Goal: Transaction & Acquisition: Purchase product/service

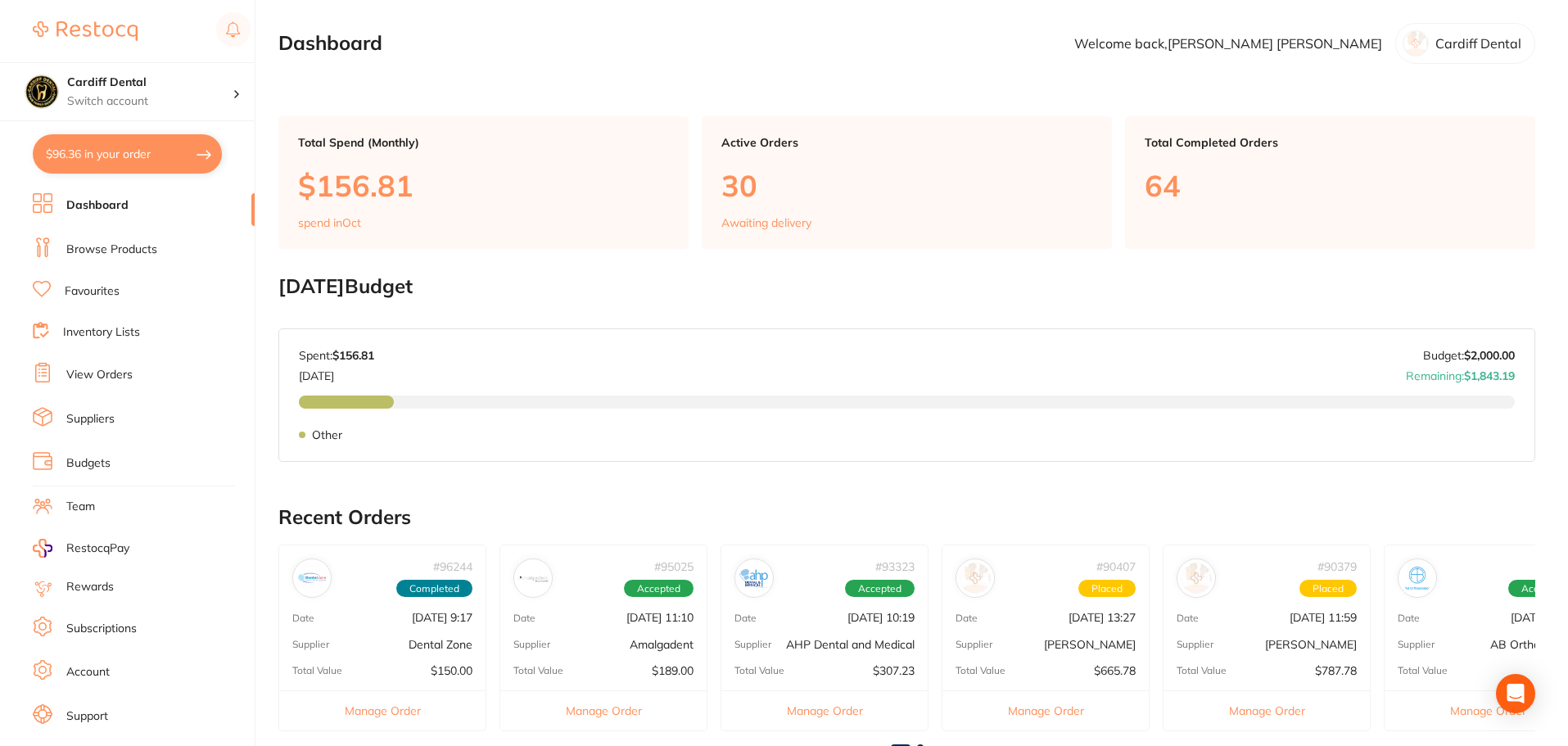
scroll to position [328, 0]
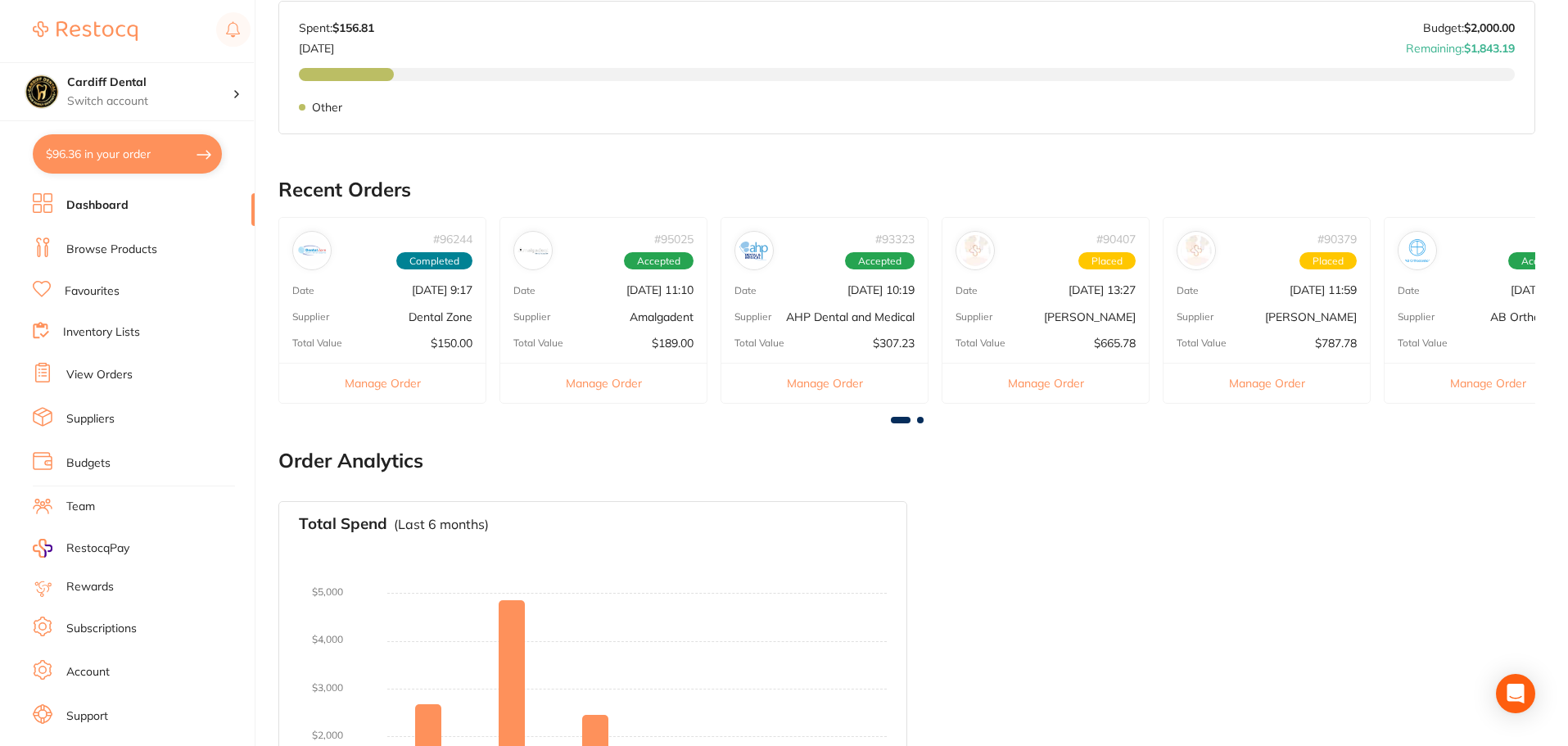
click at [117, 373] on link "View Orders" at bounding box center [99, 375] width 67 height 16
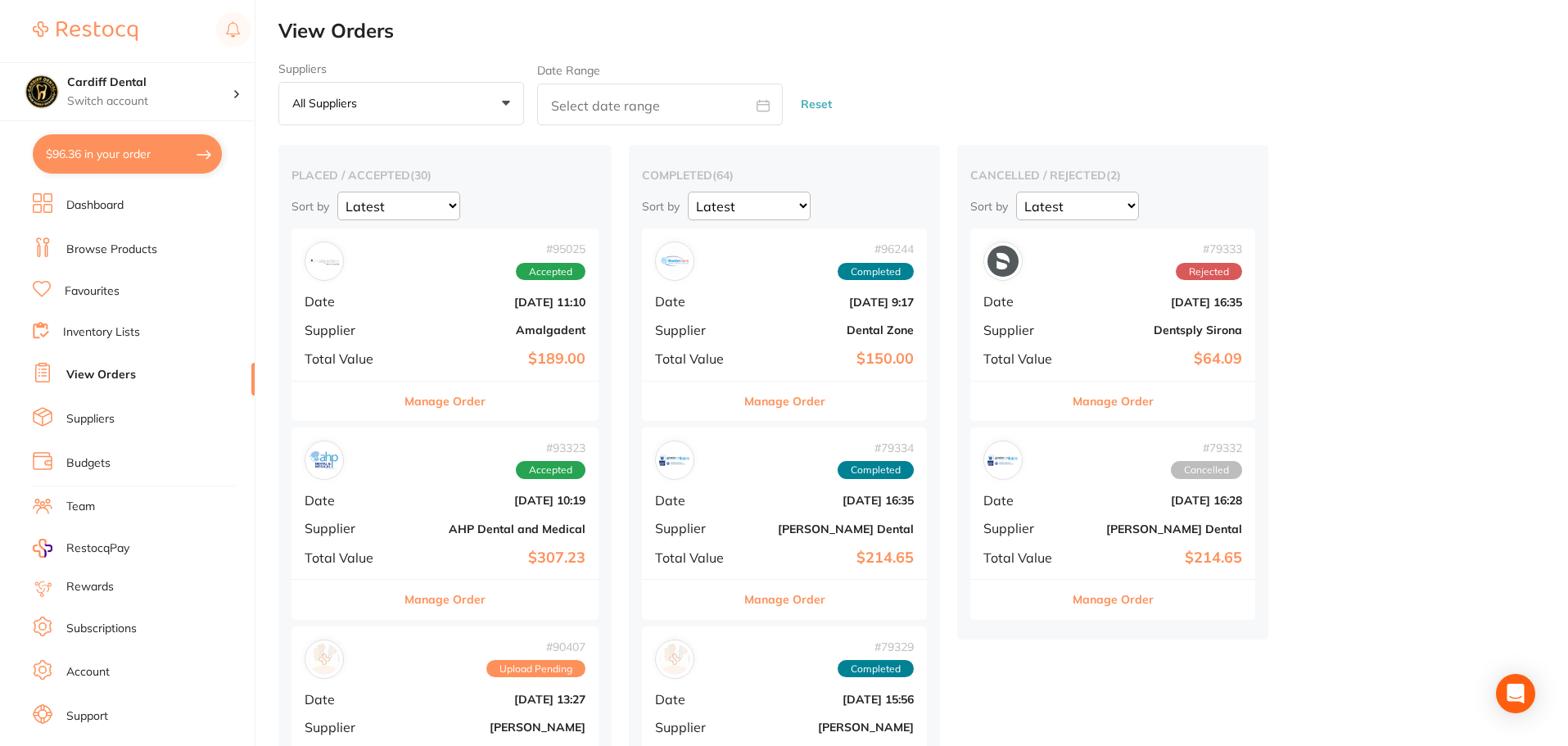
click at [133, 251] on link "Browse Products" at bounding box center [112, 250] width 91 height 16
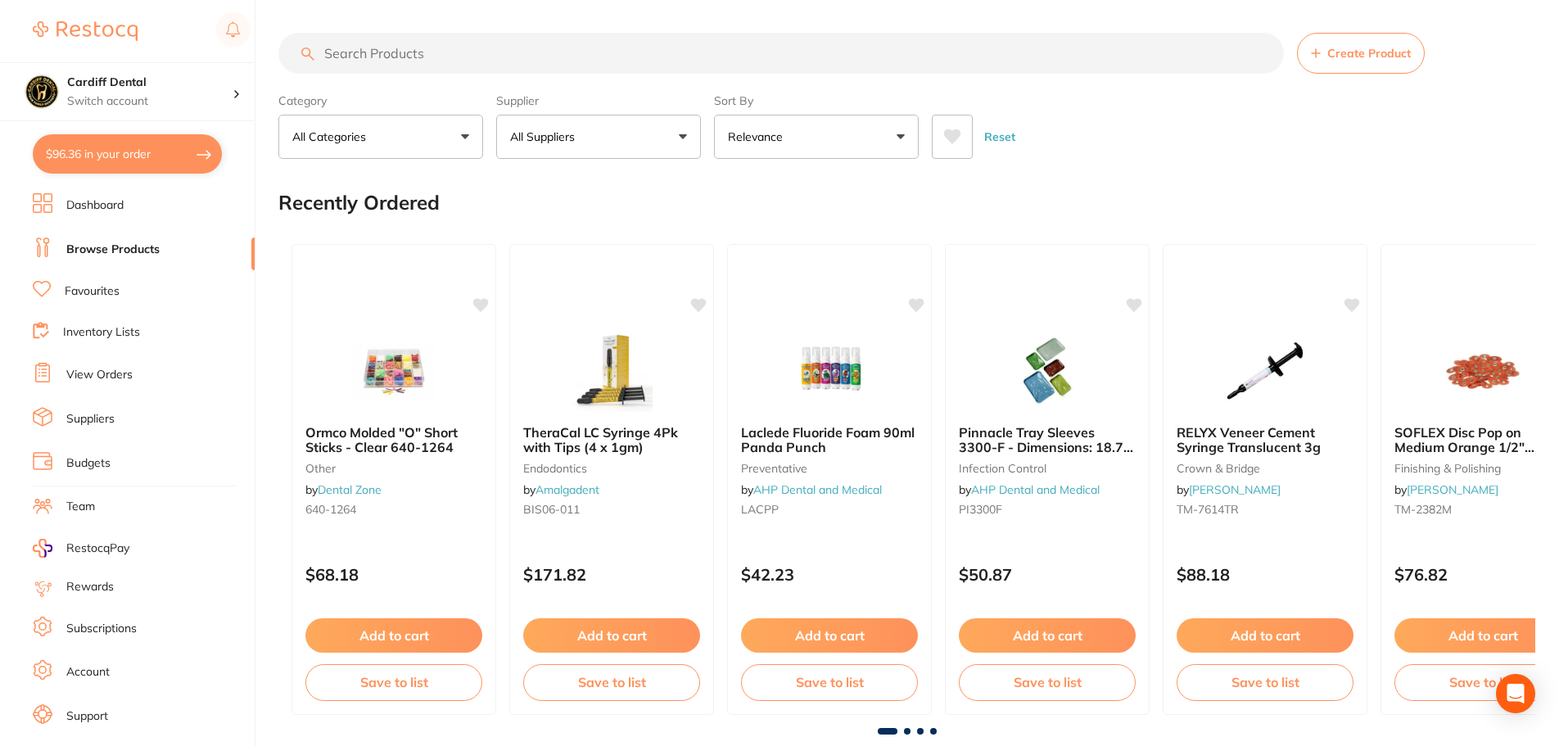
click at [409, 47] on input "search" at bounding box center [782, 53] width 1006 height 41
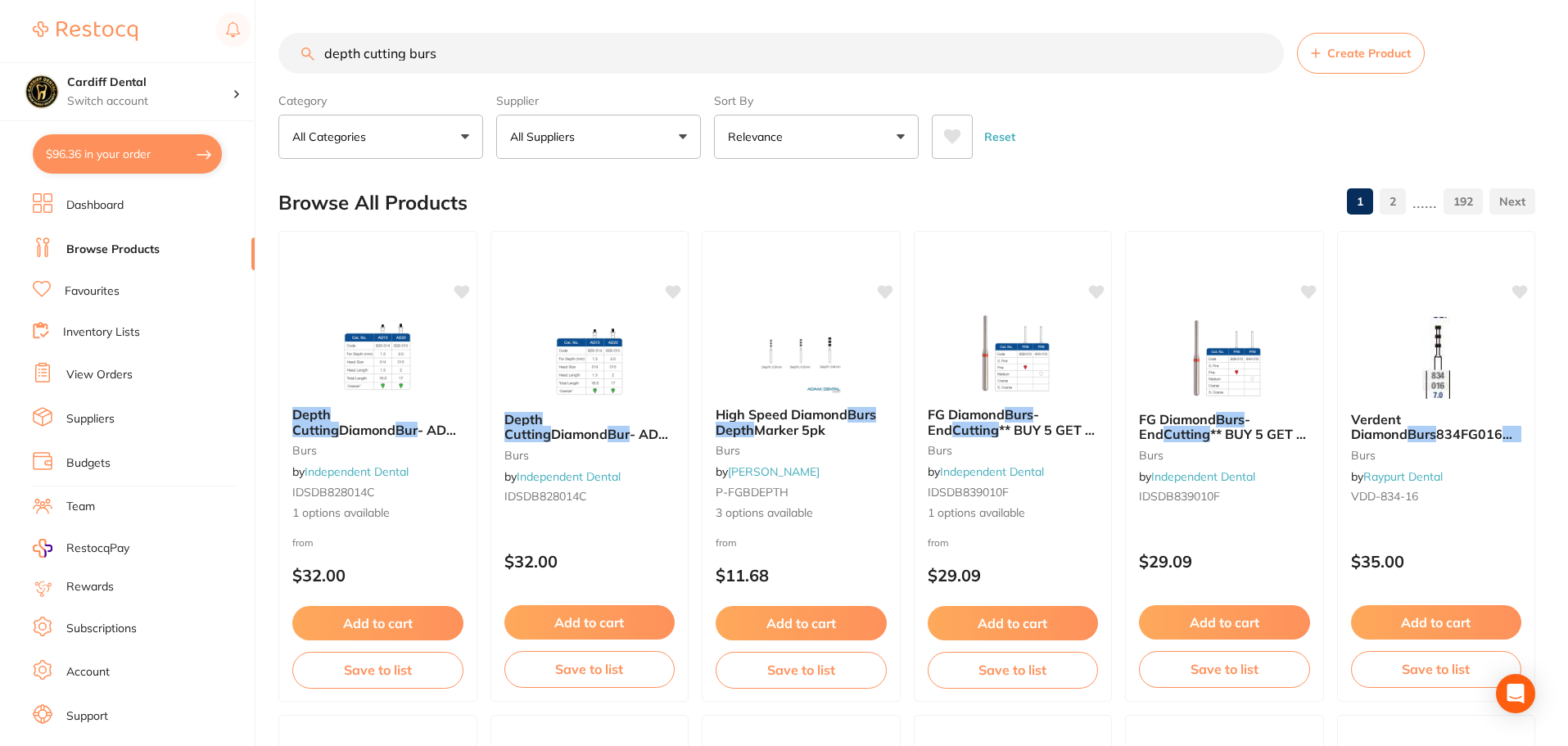
type input "depth cutting burs"
click at [472, 58] on input "depth cutting burs" at bounding box center [782, 53] width 1006 height 41
click at [422, 546] on div "from $32.00" at bounding box center [378, 564] width 199 height 59
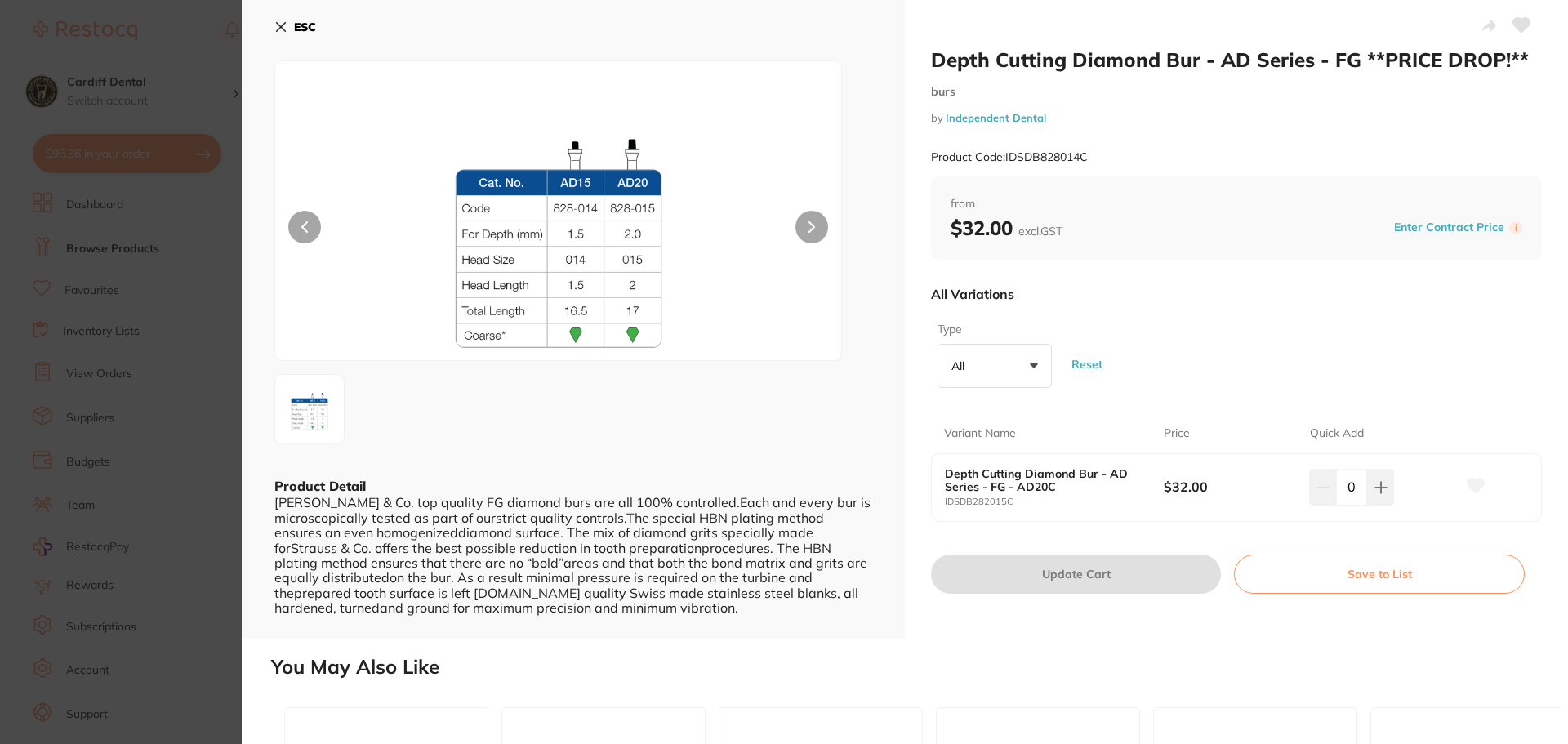
click at [280, 28] on icon at bounding box center [281, 27] width 9 height 9
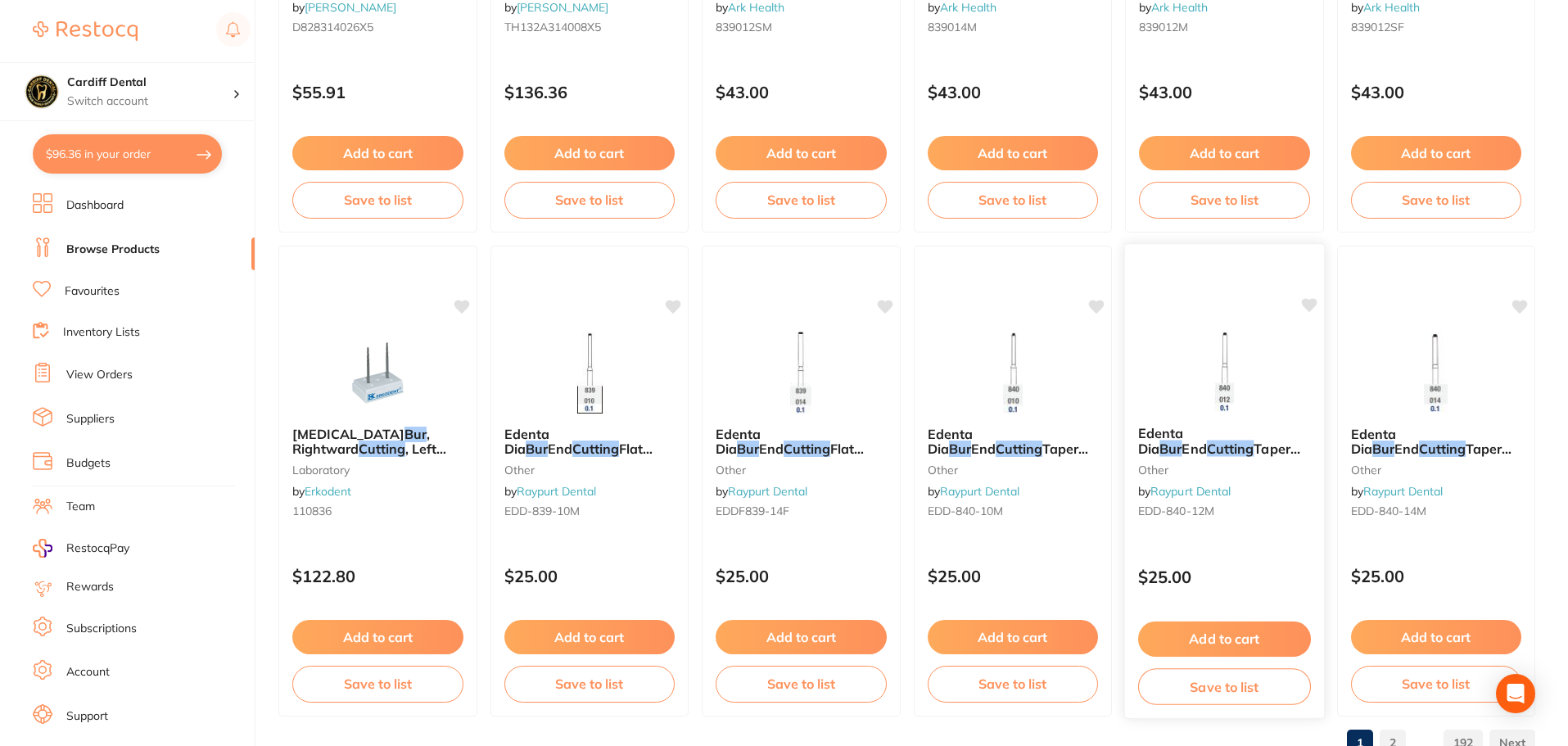
scroll to position [3912, 0]
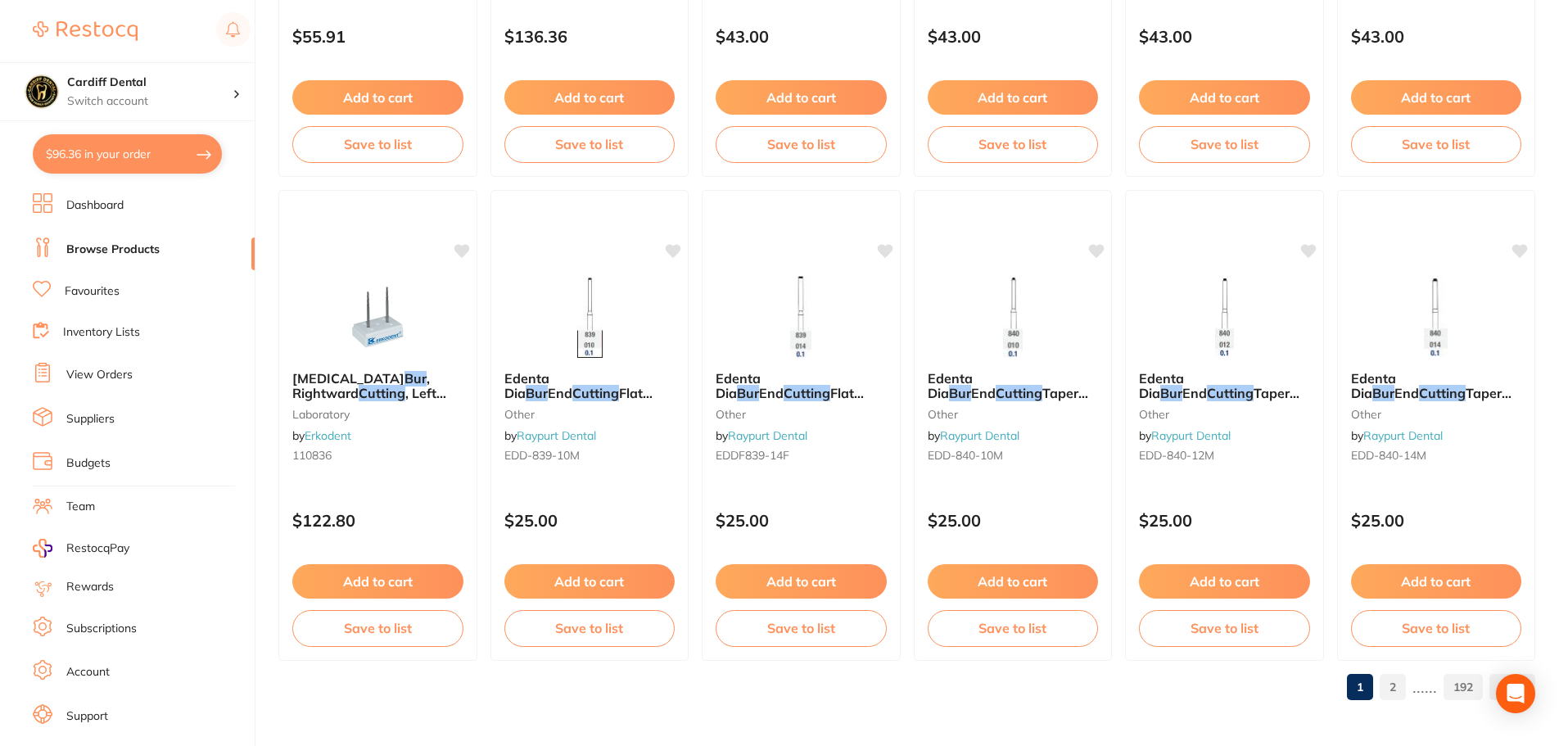
click at [1391, 687] on link "2" at bounding box center [1393, 687] width 26 height 33
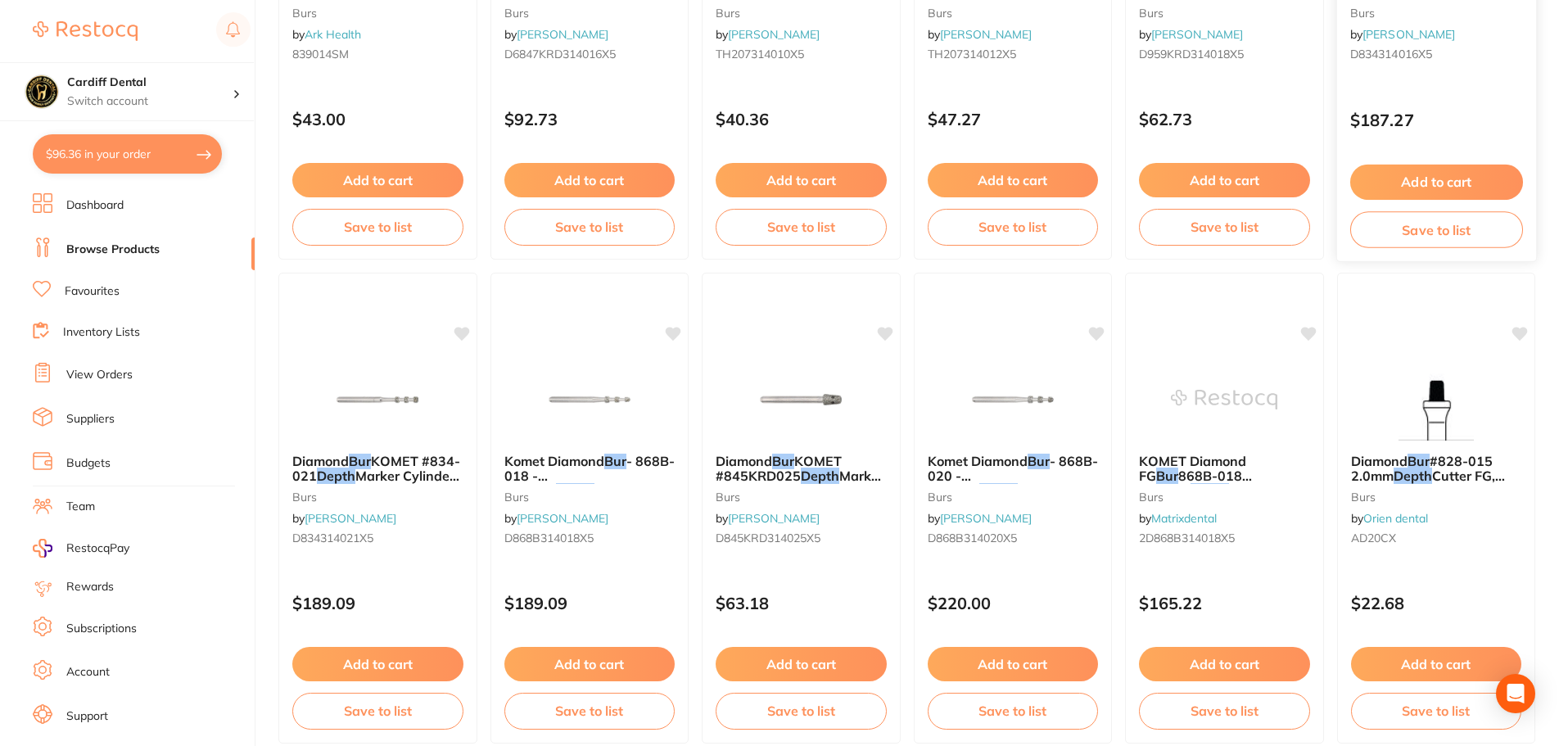
scroll to position [491, 0]
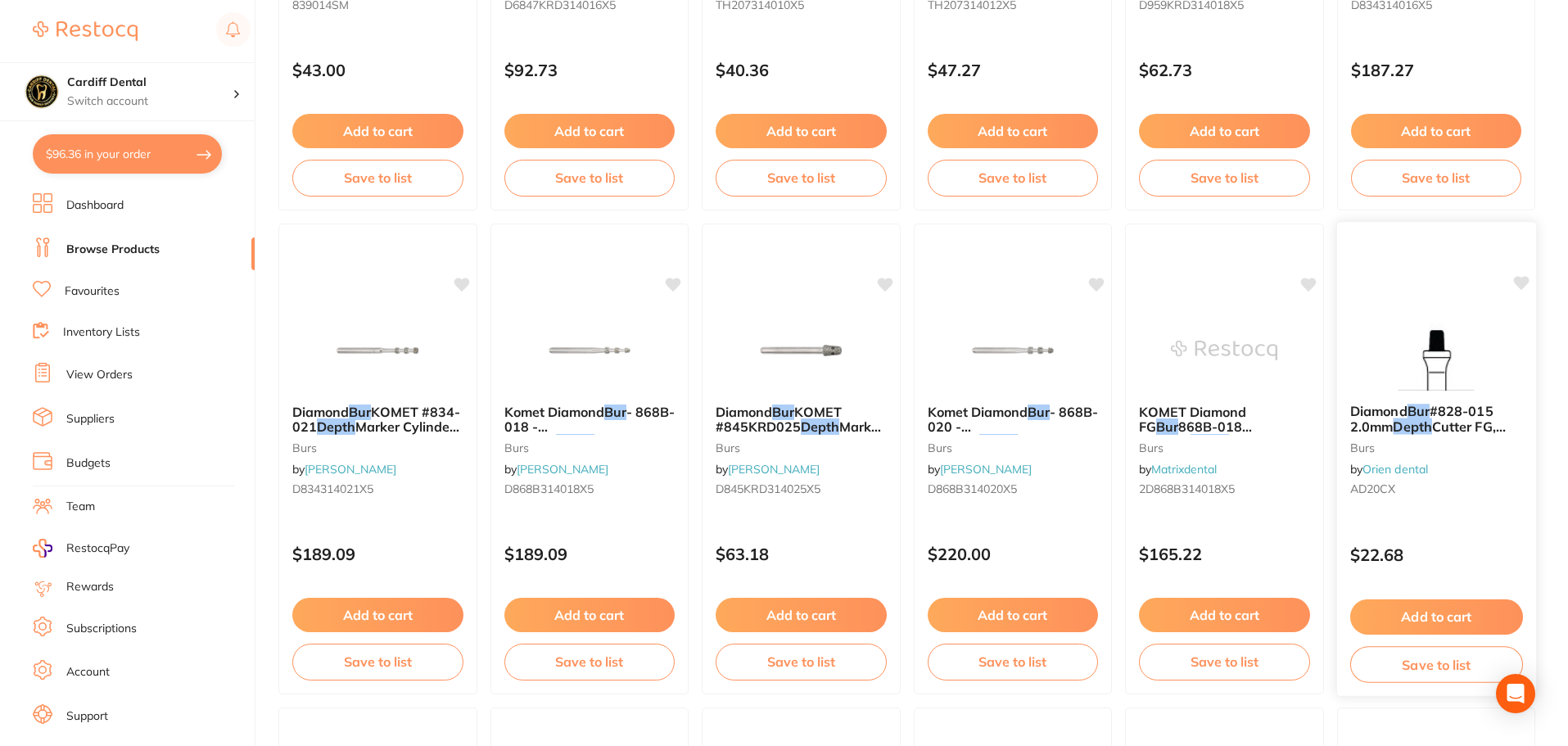
click at [1399, 353] on img at bounding box center [1436, 349] width 108 height 83
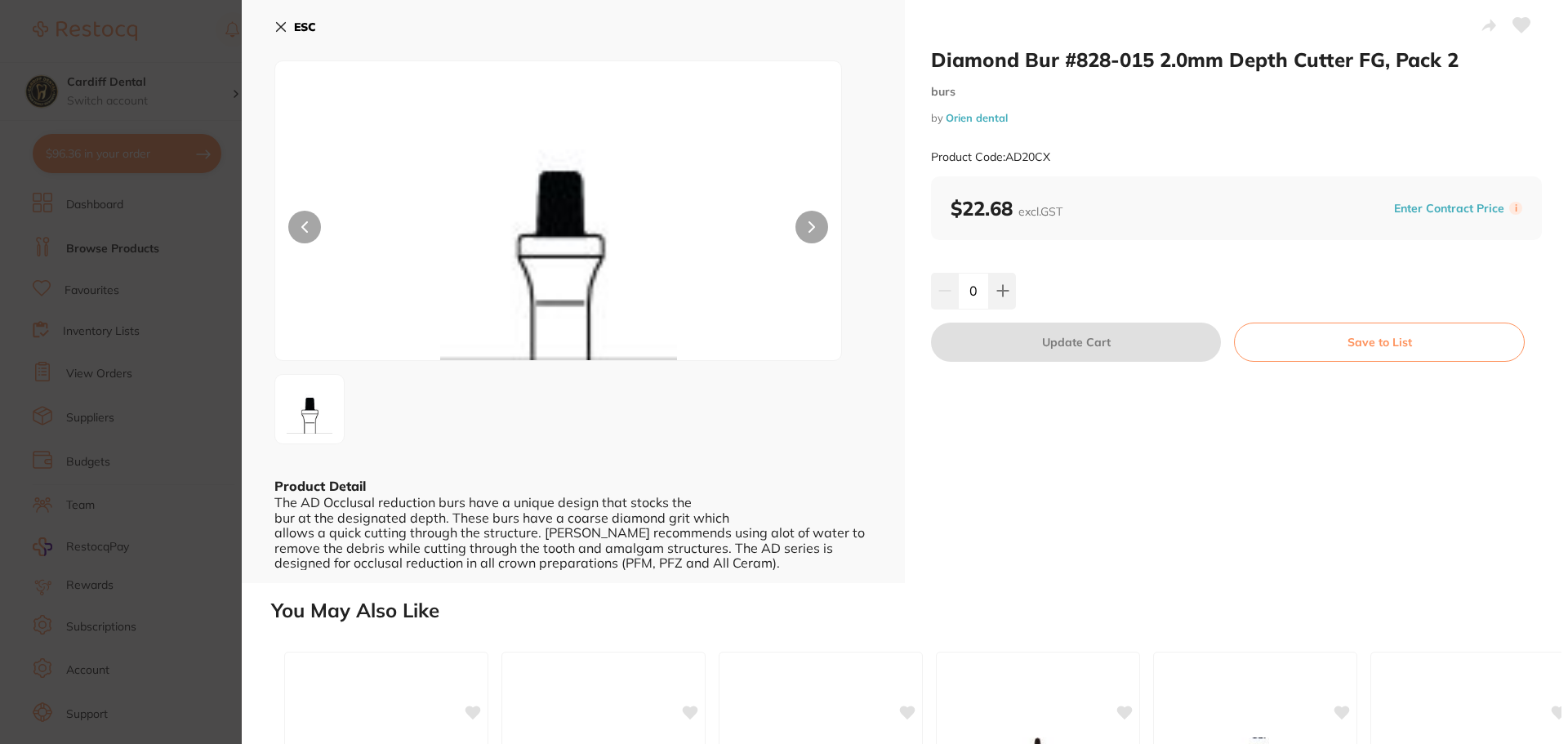
click at [280, 27] on icon at bounding box center [281, 27] width 13 height 13
